Goal: Information Seeking & Learning: Learn about a topic

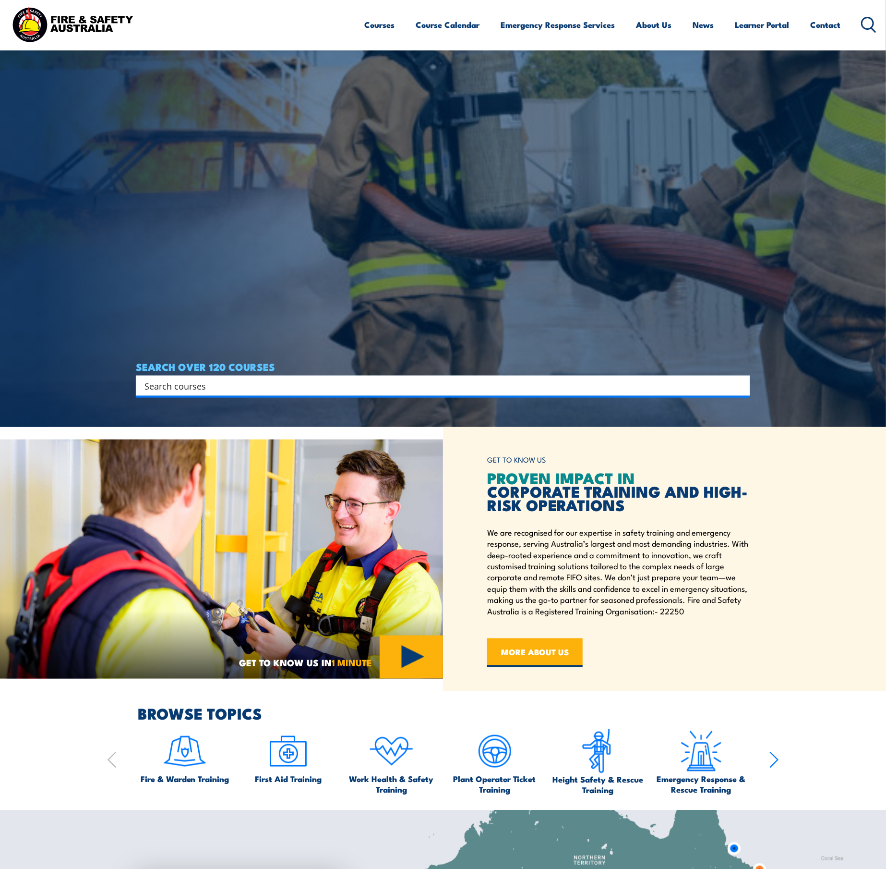
scroll to position [523, 0]
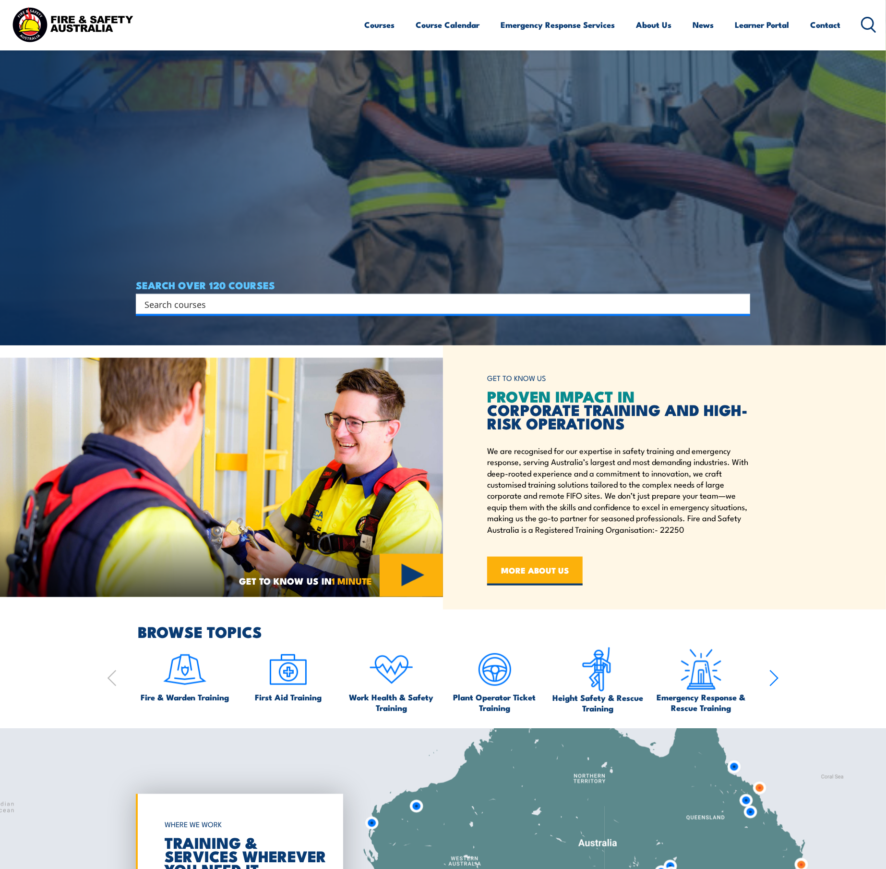
click at [288, 311] on div "Search" at bounding box center [443, 304] width 615 height 20
click at [225, 297] on input "Search input" at bounding box center [437, 304] width 585 height 14
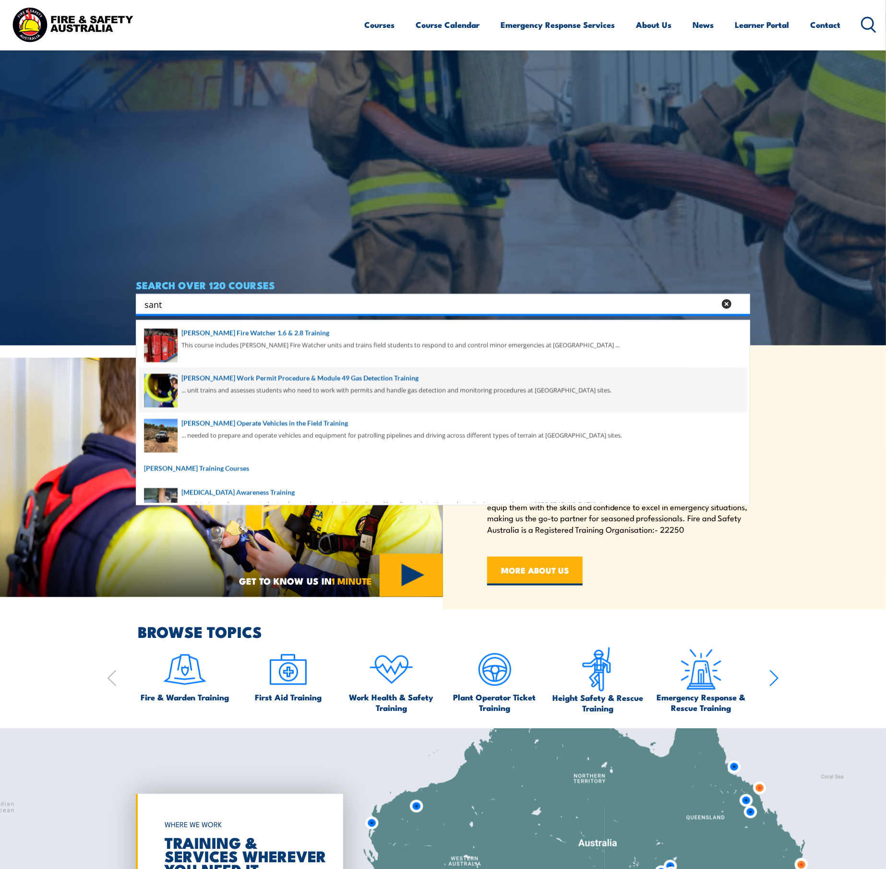
type input "sant"
click at [244, 377] on span at bounding box center [443, 389] width 609 height 45
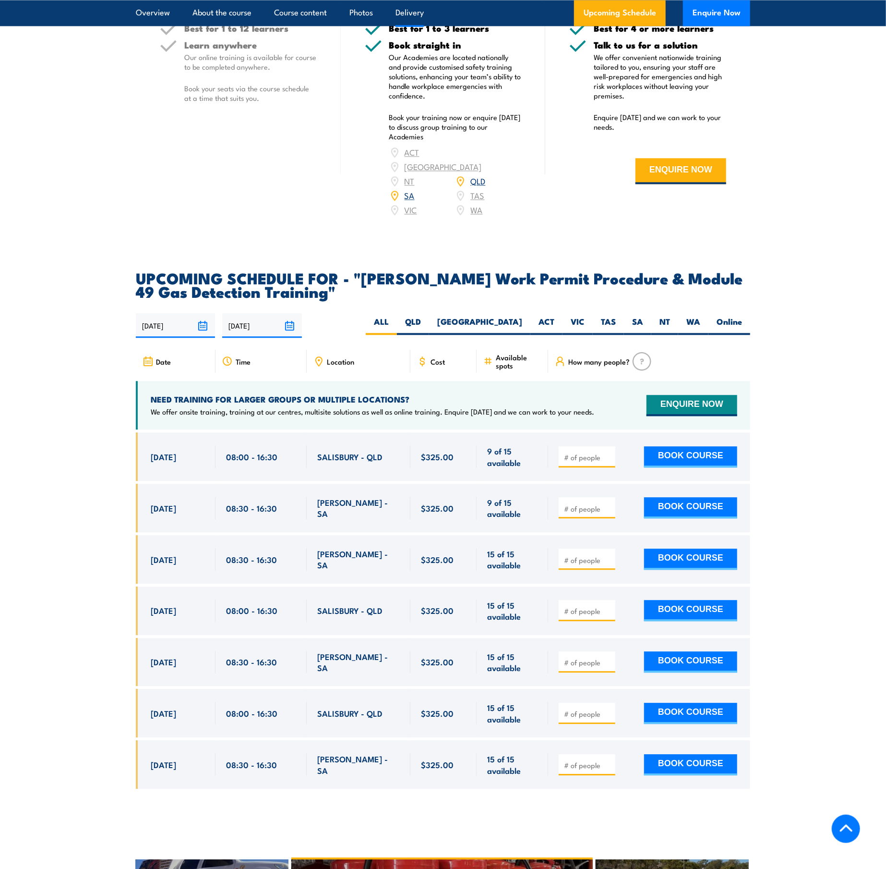
scroll to position [1353, 0]
